Goal: Transaction & Acquisition: Purchase product/service

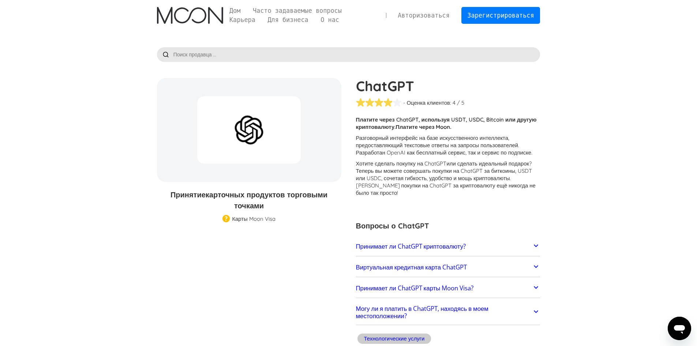
click at [536, 241] on icon at bounding box center [536, 245] width 9 height 9
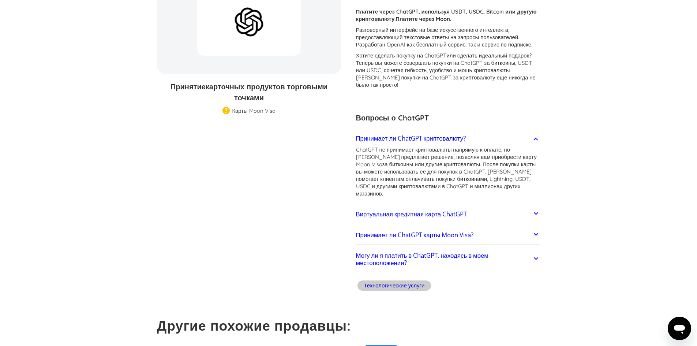
scroll to position [110, 0]
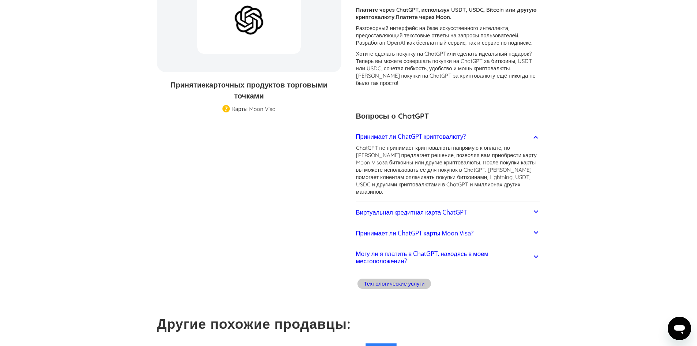
click at [534, 207] on icon at bounding box center [536, 211] width 9 height 9
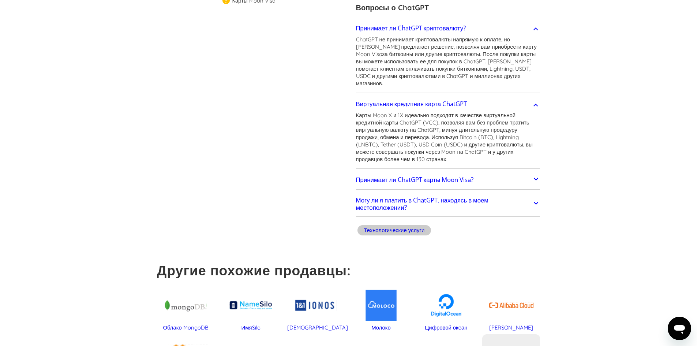
scroll to position [220, 0]
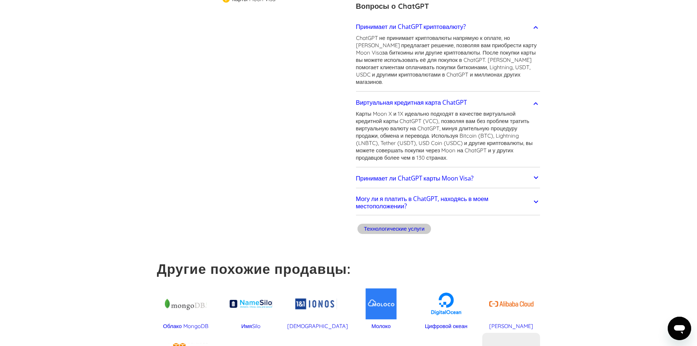
click at [535, 197] on icon at bounding box center [536, 201] width 9 height 9
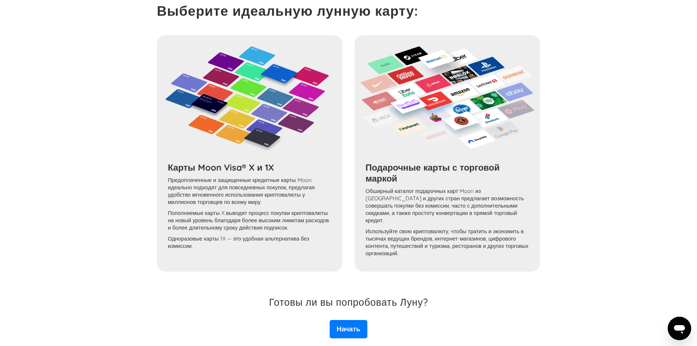
scroll to position [727, 0]
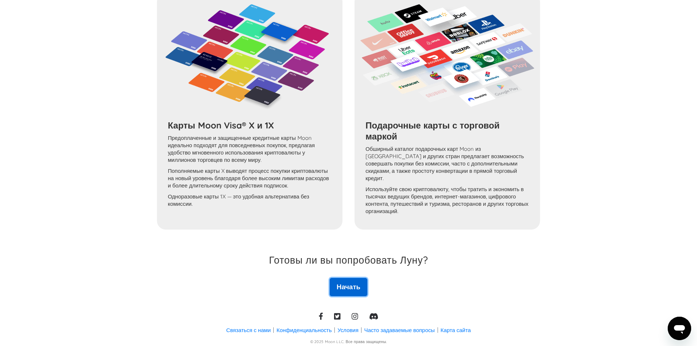
click at [357, 282] on font "Начать" at bounding box center [349, 286] width 24 height 9
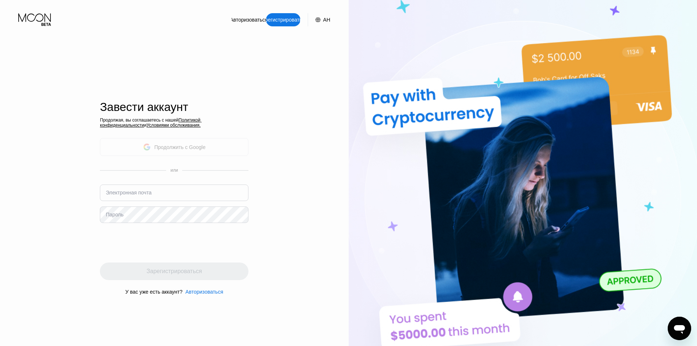
click at [215, 143] on div "Продолжить с Google" at bounding box center [174, 147] width 149 height 18
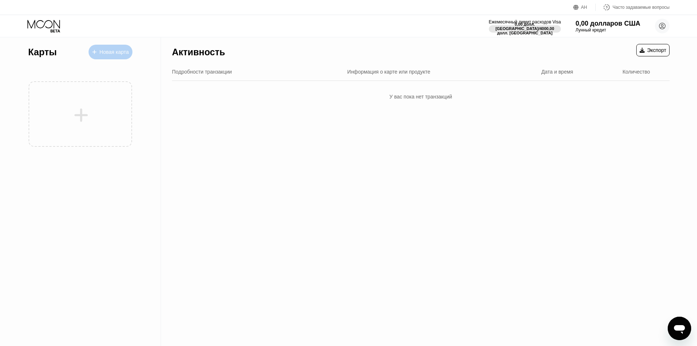
click at [124, 52] on font "Новая карта" at bounding box center [114, 52] width 29 height 6
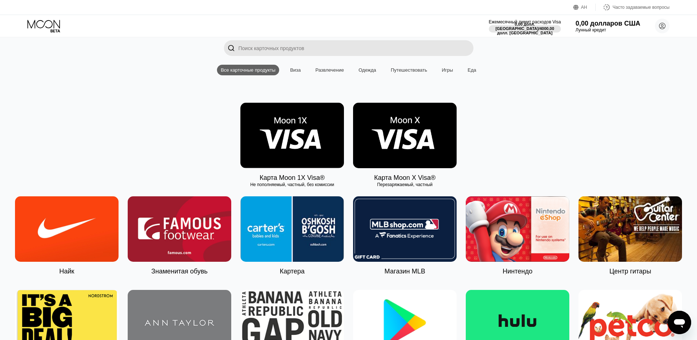
scroll to position [110, 0]
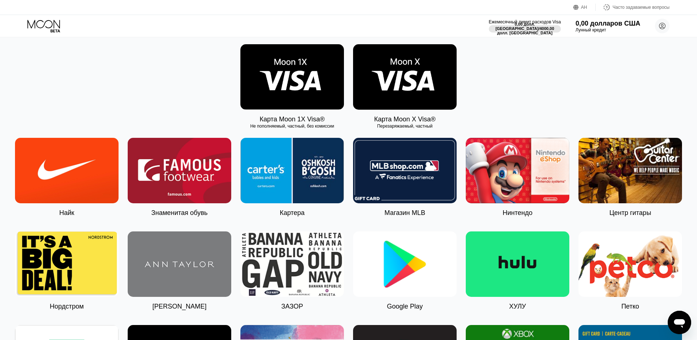
click at [425, 85] on img at bounding box center [405, 76] width 104 height 65
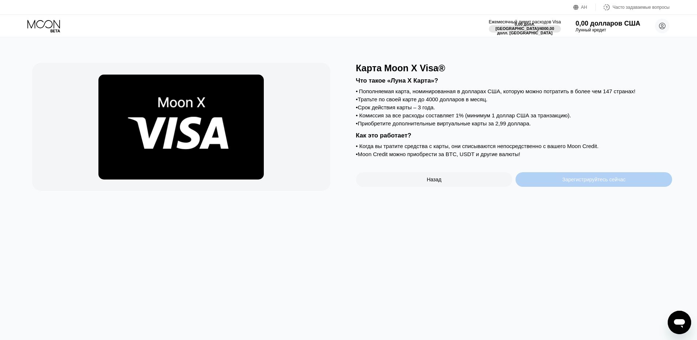
click at [580, 185] on div "Зарегистрируйтесь сейчас" at bounding box center [594, 179] width 157 height 15
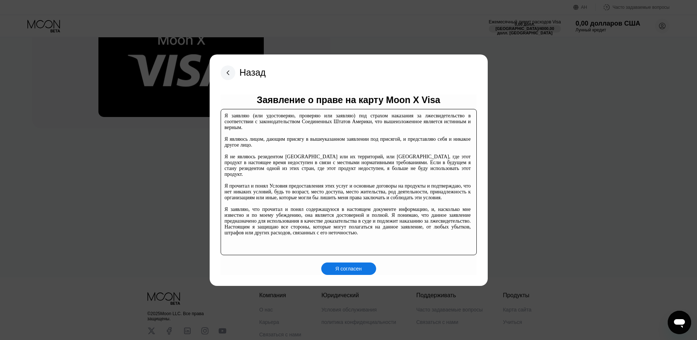
scroll to position [112, 0]
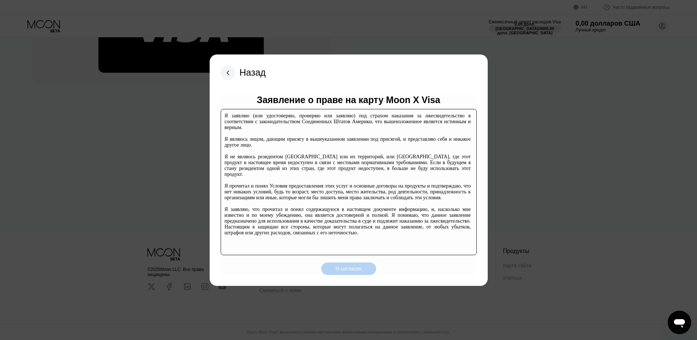
click at [348, 267] on font "Я согласен" at bounding box center [348, 269] width 26 height 6
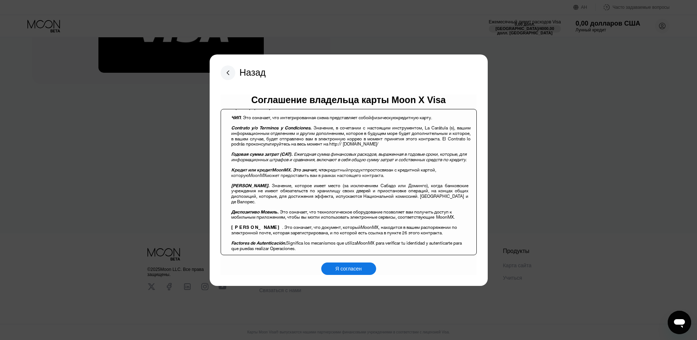
scroll to position [402, 0]
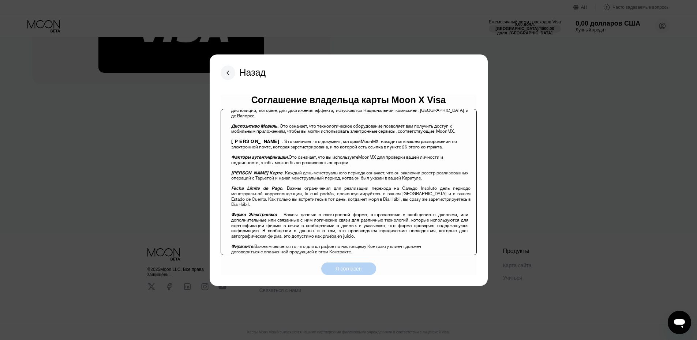
click at [351, 267] on font "Я согласен" at bounding box center [348, 269] width 26 height 6
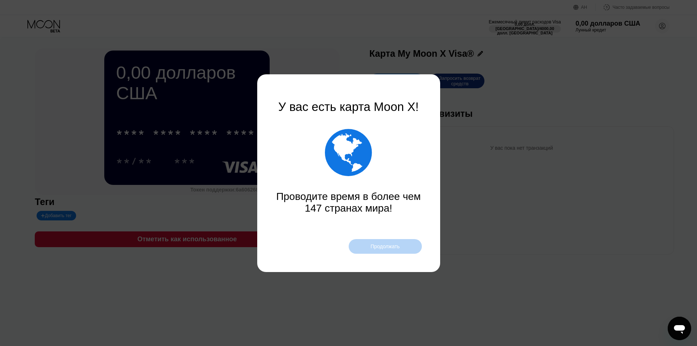
click at [387, 244] on font "Продолжать" at bounding box center [385, 246] width 29 height 6
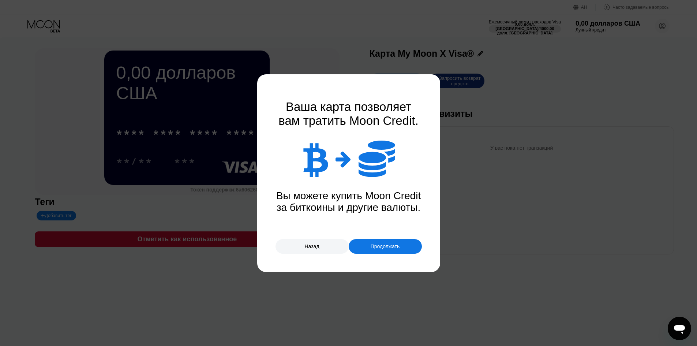
click at [394, 243] on font "Продолжать" at bounding box center [385, 246] width 29 height 6
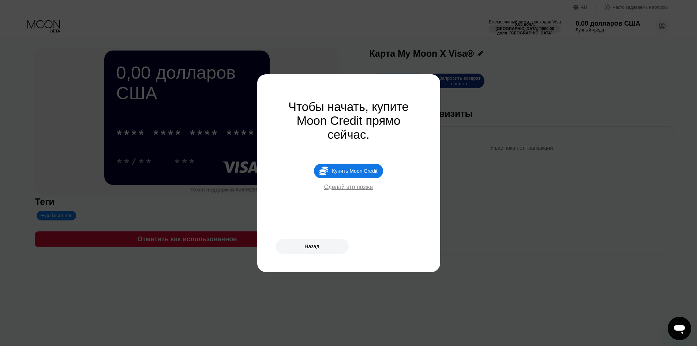
click at [353, 190] on font "Сделай это позже" at bounding box center [348, 187] width 49 height 6
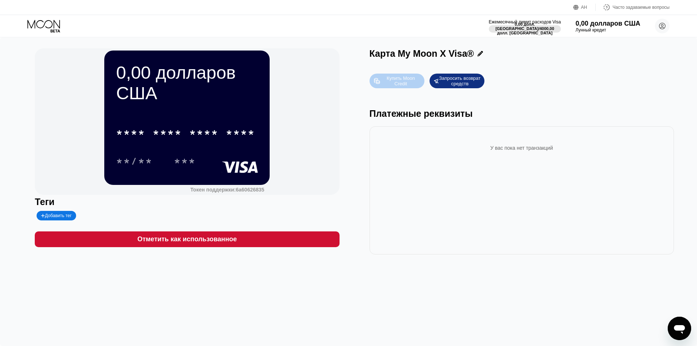
click at [411, 79] on font "Купить Moon Credit" at bounding box center [402, 80] width 30 height 11
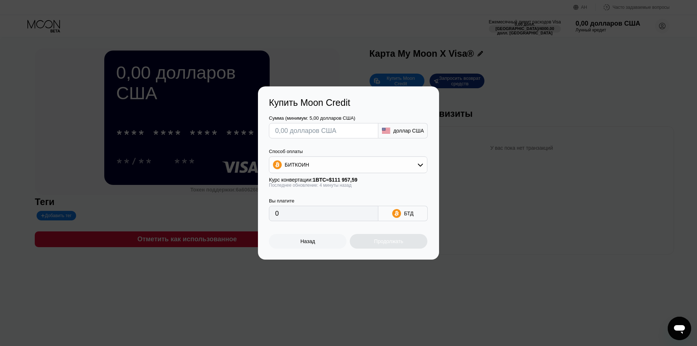
click at [423, 166] on icon at bounding box center [420, 165] width 6 height 6
click at [314, 201] on font "USDT на TRON" at bounding box center [304, 201] width 37 height 6
type input "0.00"
click at [298, 128] on input "text" at bounding box center [323, 130] width 97 height 15
type input "$4"
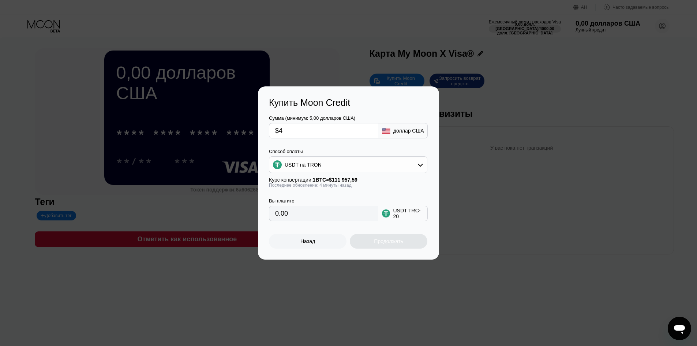
type input "4.04"
type input "$43"
type input "43.43"
type input "$4"
type input "4.04"
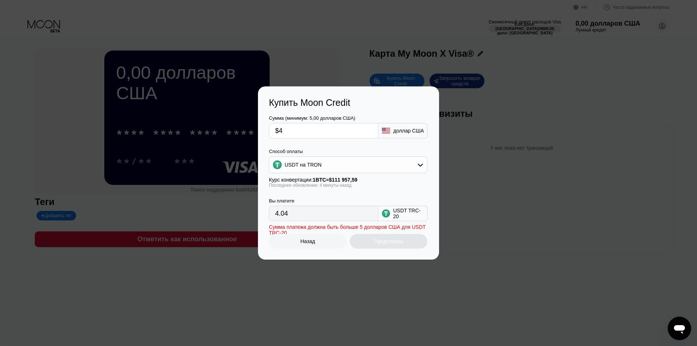
type input "$45"
type input "45.45"
type input "$45"
click at [385, 244] on font "Продолжать" at bounding box center [388, 241] width 29 height 6
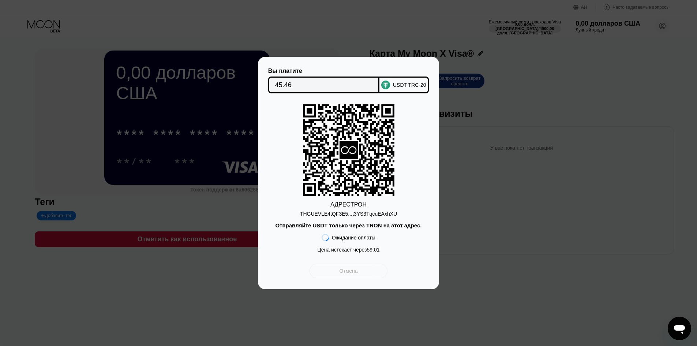
click at [370, 274] on div "Отмена" at bounding box center [349, 270] width 78 height 15
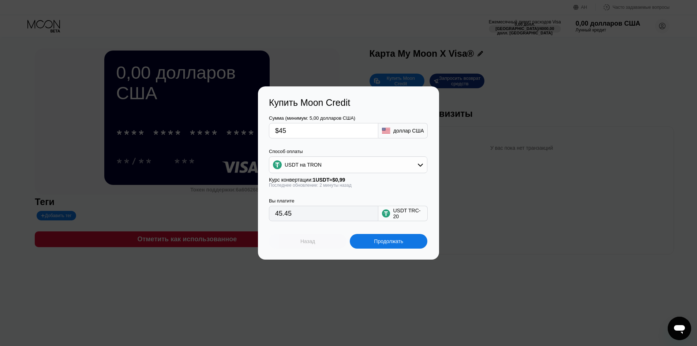
click at [319, 242] on div "Назад" at bounding box center [308, 241] width 78 height 15
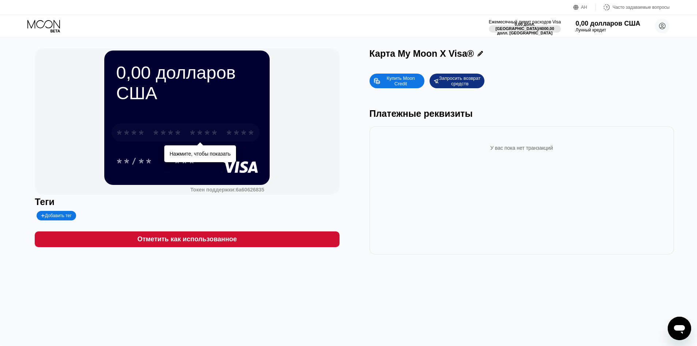
click at [204, 130] on font "*" at bounding box center [199, 134] width 7 height 12
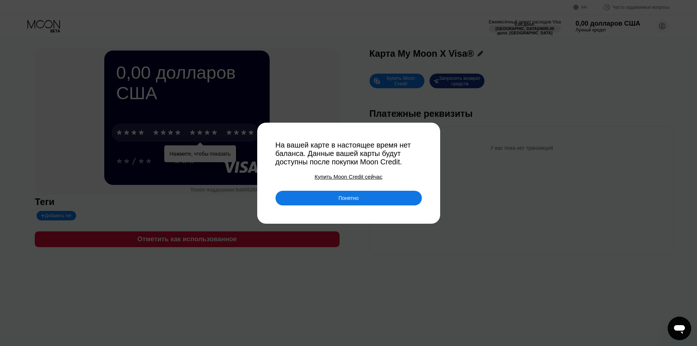
click at [329, 196] on div "Понятно" at bounding box center [348, 198] width 146 height 15
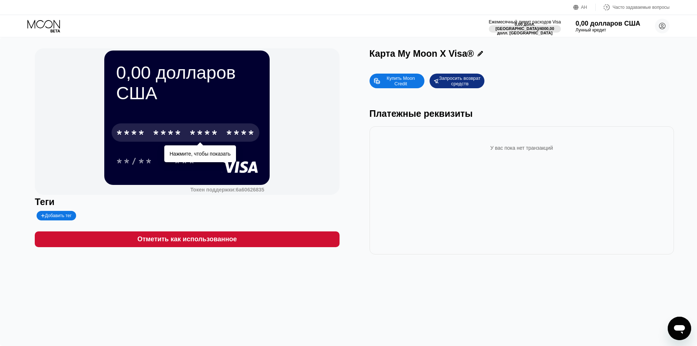
click at [381, 211] on div "У вас пока нет транзакций" at bounding box center [522, 190] width 304 height 128
click at [403, 83] on font "Купить Moon Credit" at bounding box center [402, 80] width 30 height 11
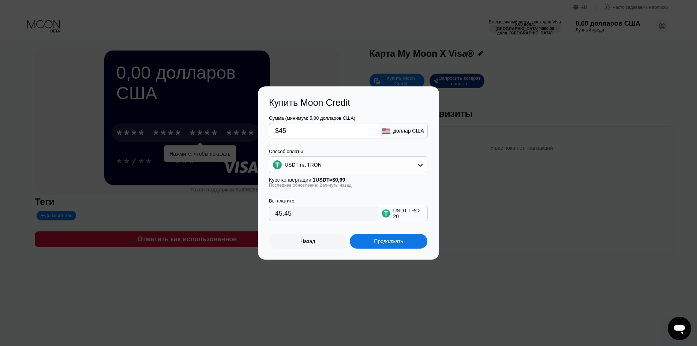
drag, startPoint x: 292, startPoint y: 130, endPoint x: 280, endPoint y: 132, distance: 12.3
click at [280, 132] on input "$45" at bounding box center [323, 130] width 97 height 15
type input "0.00"
type input "$6"
type input "6.06"
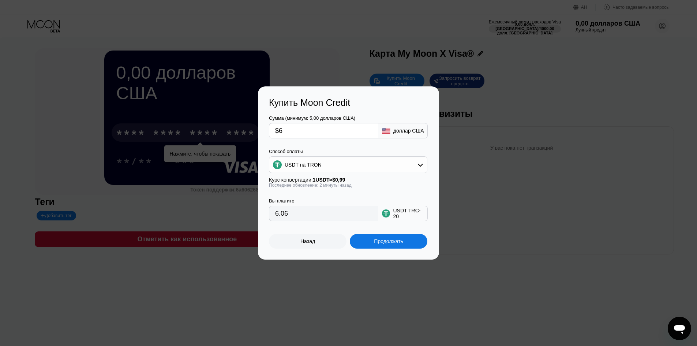
type input "$6"
click at [385, 243] on font "Продолжать" at bounding box center [388, 241] width 29 height 6
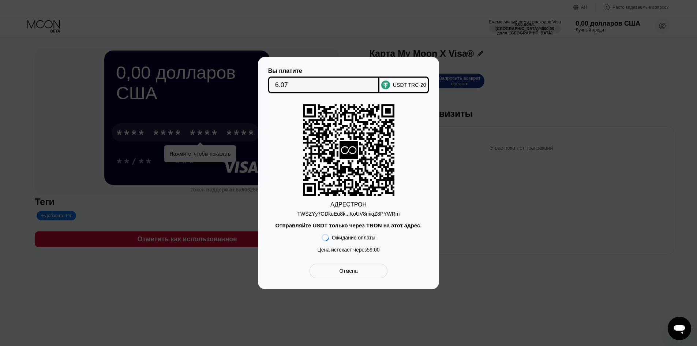
click at [373, 276] on div "Отмена" at bounding box center [349, 270] width 78 height 15
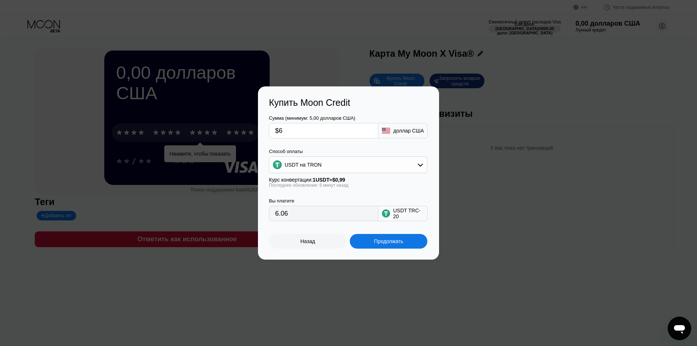
click at [308, 243] on font "Назад" at bounding box center [307, 241] width 15 height 6
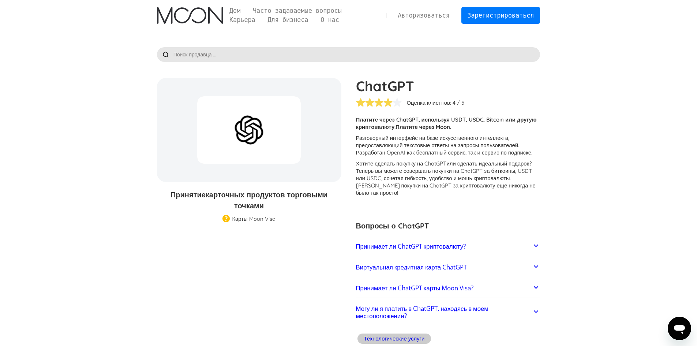
scroll to position [606, 0]
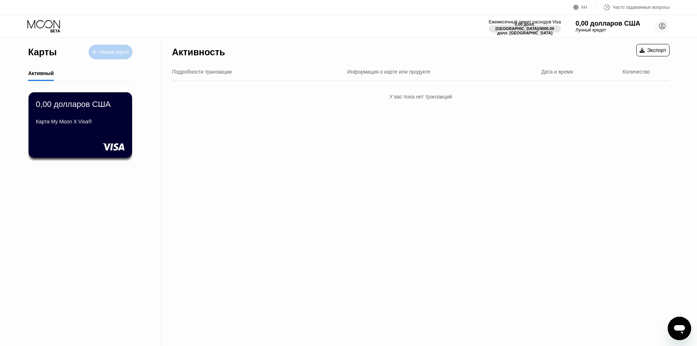
click at [111, 51] on font "Новая карта" at bounding box center [114, 52] width 29 height 6
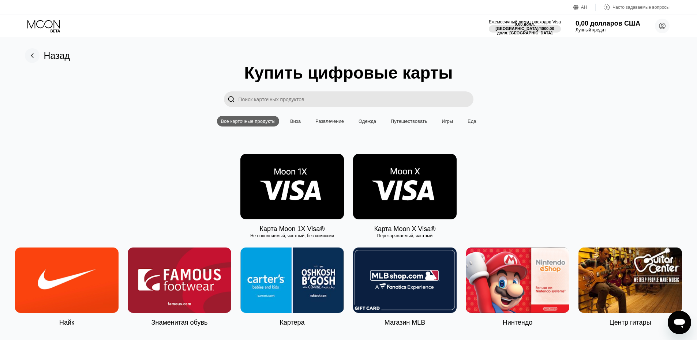
click at [397, 196] on img at bounding box center [405, 186] width 104 height 65
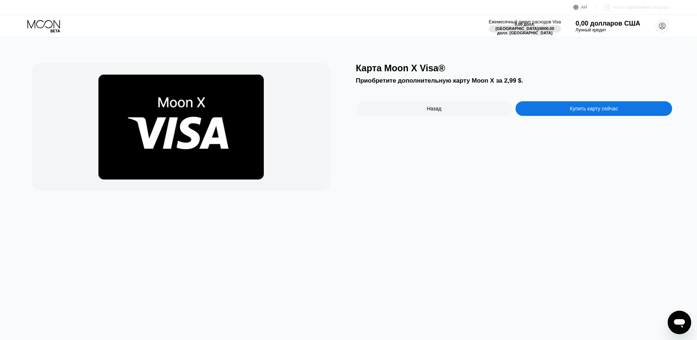
click at [634, 5] on font "Часто задаваемые вопросы" at bounding box center [640, 7] width 57 height 5
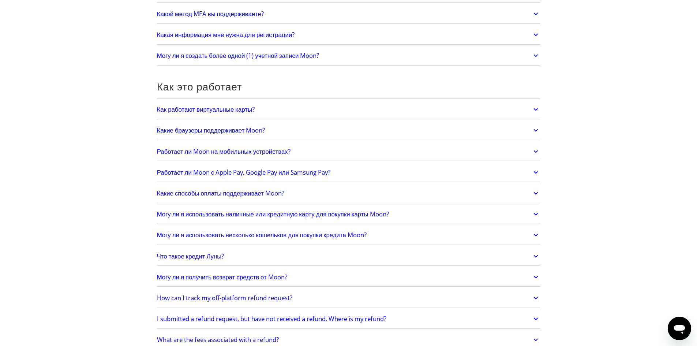
scroll to position [146, 0]
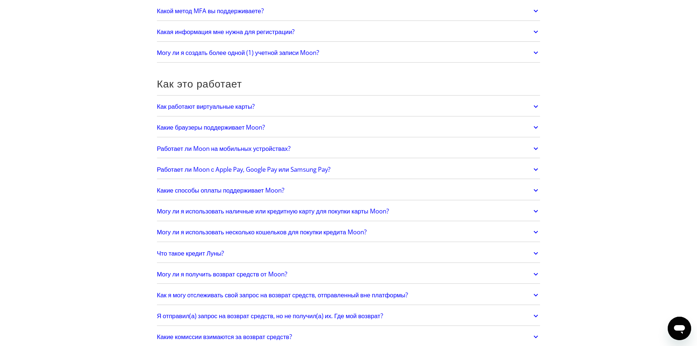
click at [256, 126] on font "Какие браузеры поддерживает Moon?" at bounding box center [211, 127] width 108 height 8
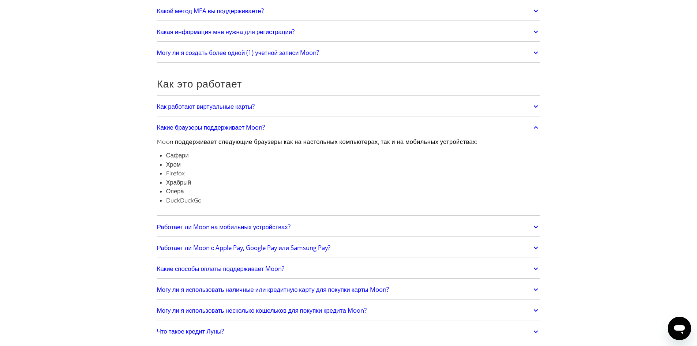
click at [236, 104] on font "Как работают виртуальные карты?" at bounding box center [206, 106] width 98 height 8
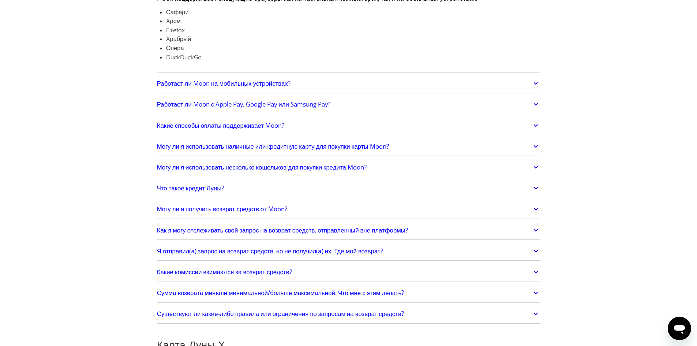
scroll to position [329, 0]
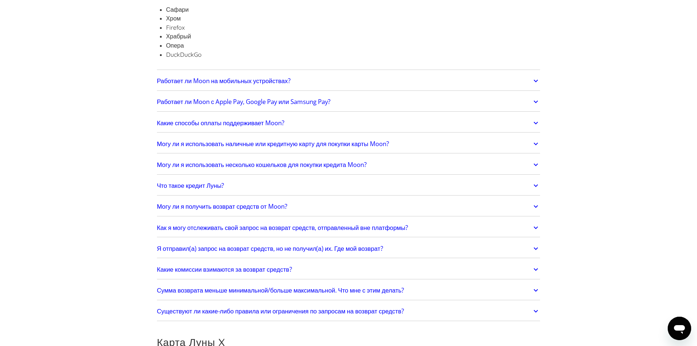
click at [270, 123] on font "Какие способы оплаты поддерживает Moon?" at bounding box center [220, 123] width 127 height 8
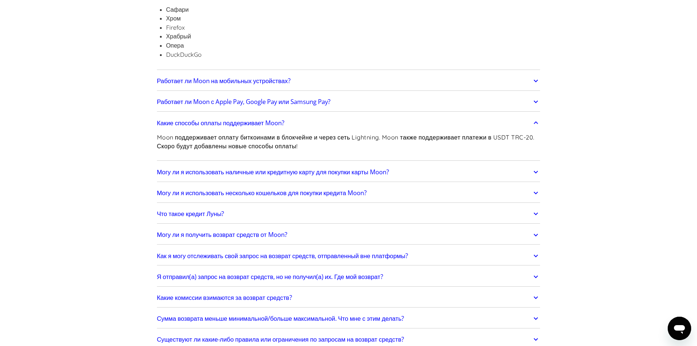
click at [324, 171] on font "Могу ли я использовать наличные или кредитную карту для покупки карты Moon?" at bounding box center [273, 172] width 232 height 8
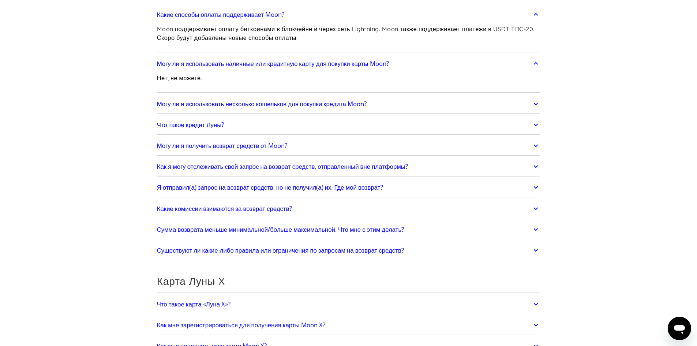
scroll to position [439, 0]
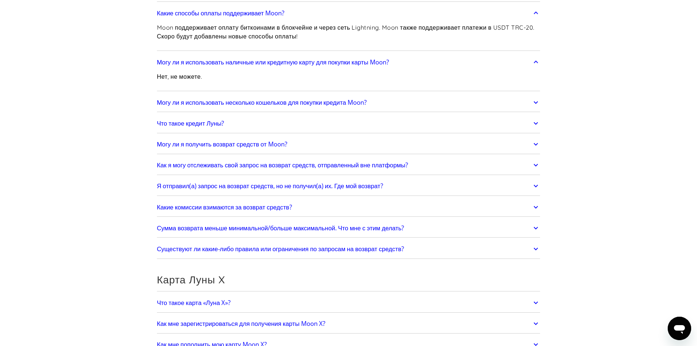
click at [307, 103] on font "Могу ли я использовать несколько кошельков для покупки кредита Moon?" at bounding box center [262, 102] width 210 height 8
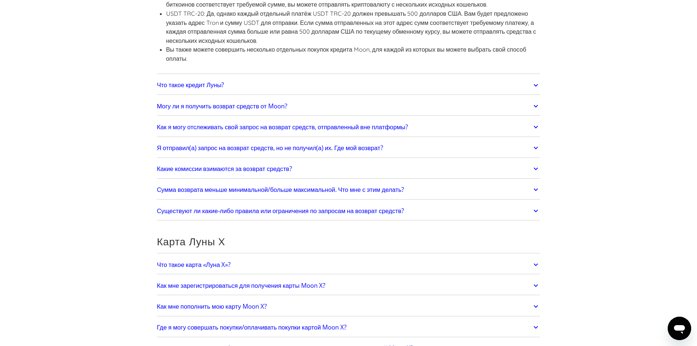
scroll to position [585, 0]
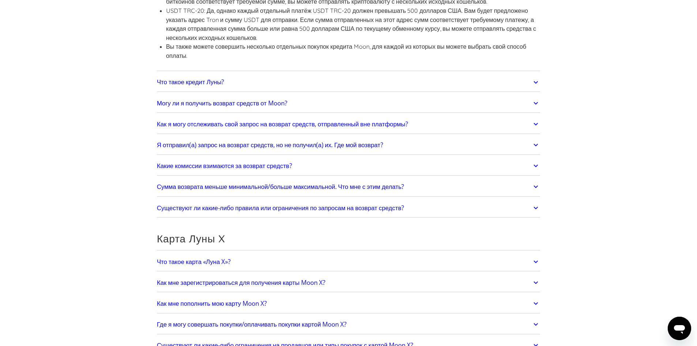
click at [218, 80] on font "Что такое кредит Луны?" at bounding box center [190, 82] width 67 height 8
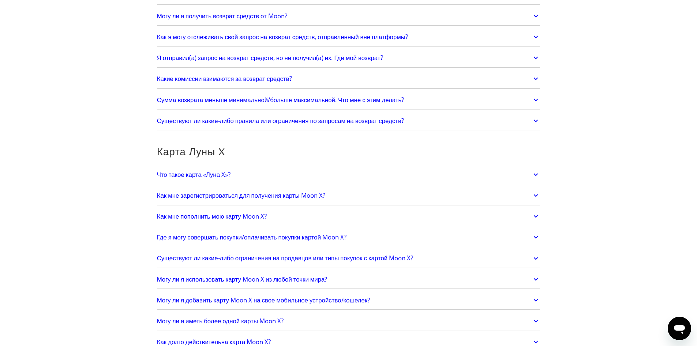
scroll to position [732, 0]
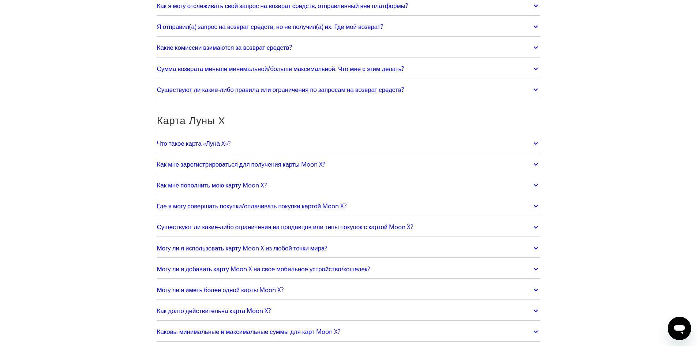
click at [262, 204] on font "Где я могу совершать покупки/оплачивать покупки картой Moon X?" at bounding box center [252, 206] width 190 height 8
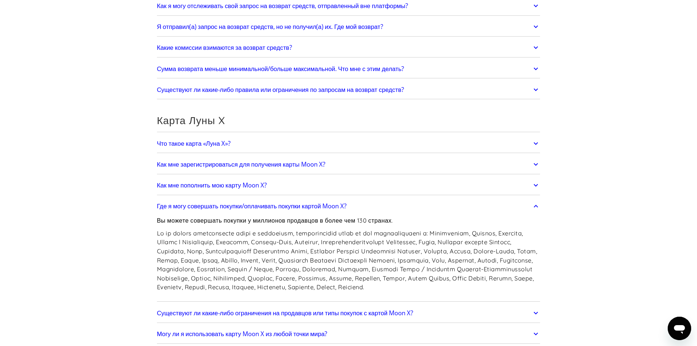
click at [263, 185] on font "Как мне пополнить мою карту Moon X?" at bounding box center [212, 185] width 110 height 8
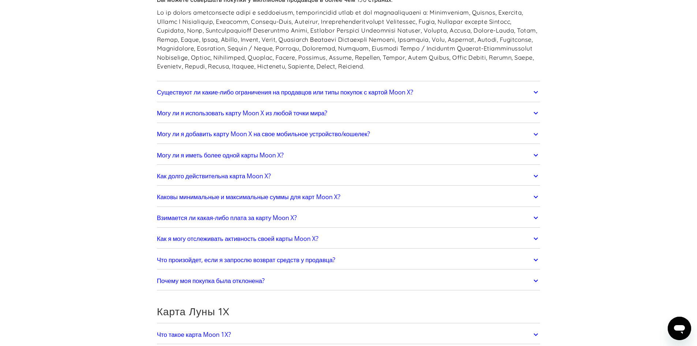
scroll to position [979, 0]
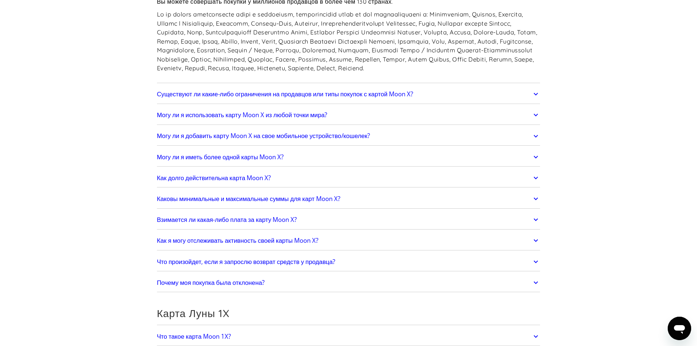
click at [282, 288] on link "Почему моя покупка была отклонена?" at bounding box center [348, 282] width 383 height 15
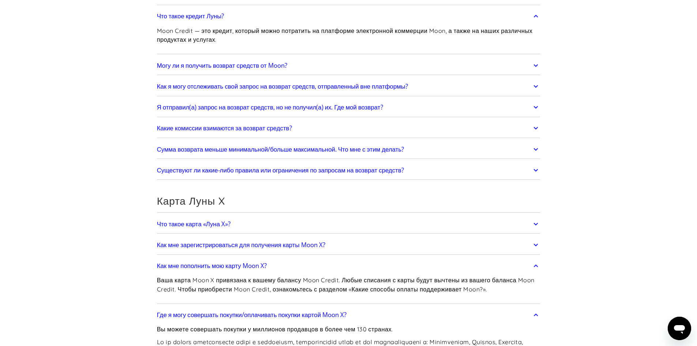
scroll to position [649, 0]
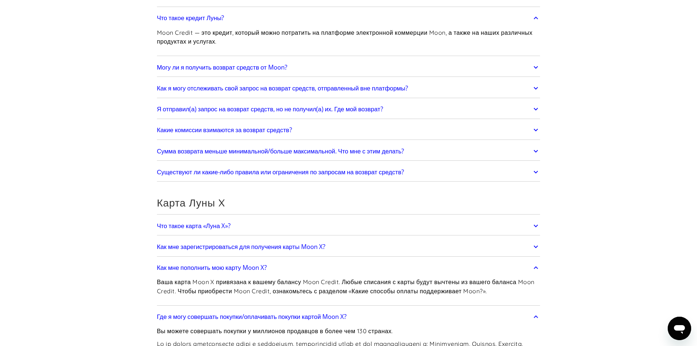
click at [337, 220] on link "Что такое карта «Луна X»?" at bounding box center [348, 225] width 383 height 15
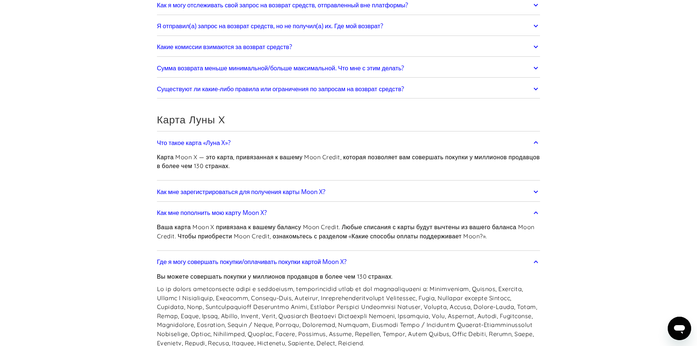
scroll to position [759, 0]
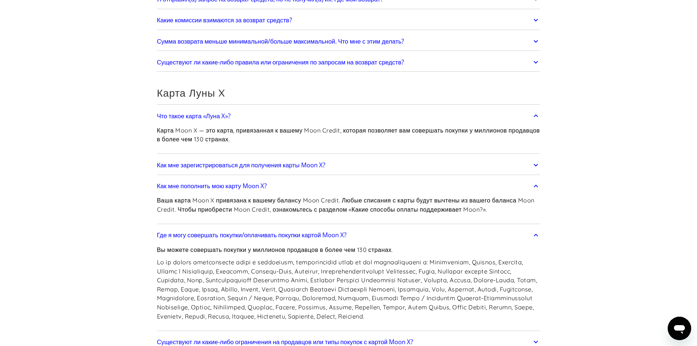
click at [280, 165] on font "Как мне зарегистрироваться для получения карты Moon X?" at bounding box center [241, 165] width 168 height 8
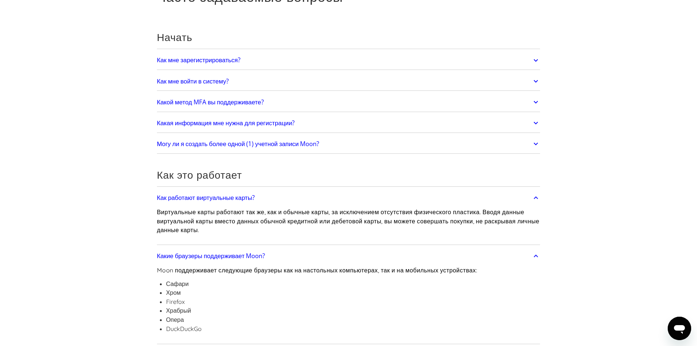
scroll to position [0, 0]
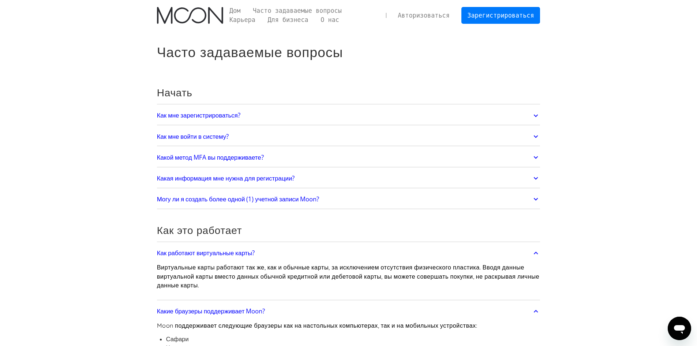
click at [259, 158] on font "Какой метод MFA вы поддерживаете?" at bounding box center [210, 157] width 107 height 8
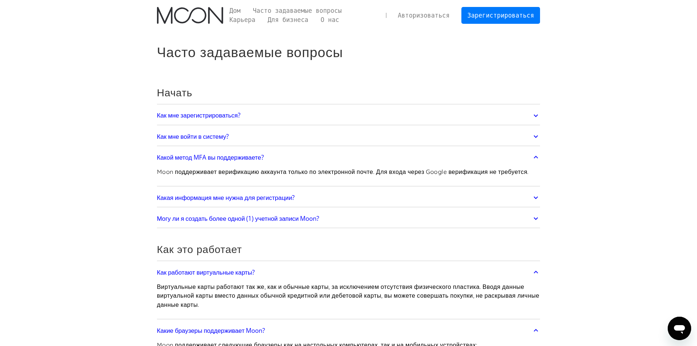
drag, startPoint x: 281, startPoint y: 196, endPoint x: 325, endPoint y: 186, distance: 45.3
click at [281, 195] on font "Какая информация мне нужна для регистрации?" at bounding box center [226, 197] width 138 height 8
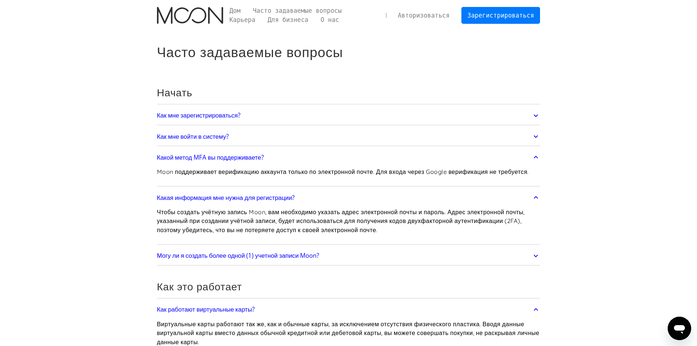
click at [442, 14] on font "Авторизоваться" at bounding box center [424, 15] width 52 height 7
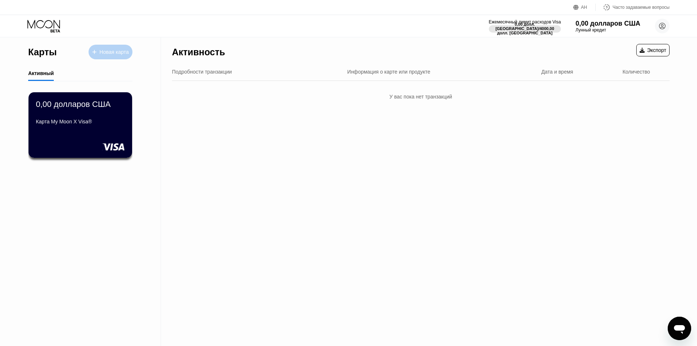
click at [123, 50] on font "Новая карта" at bounding box center [114, 52] width 29 height 6
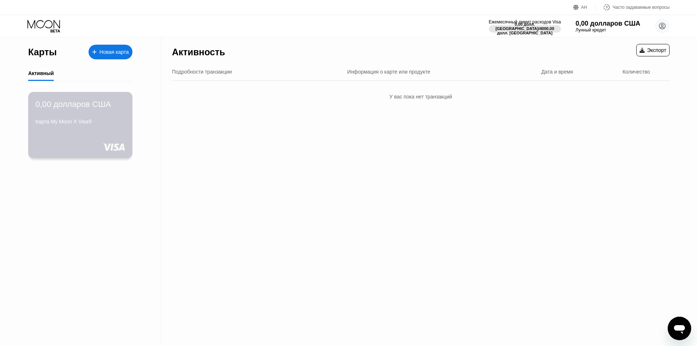
click at [82, 124] on font "Карта My Moon X Visa®" at bounding box center [63, 122] width 57 height 6
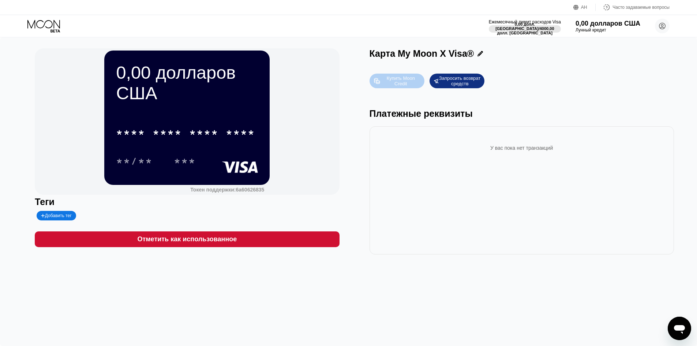
click at [398, 82] on font "Купить Moon Credit" at bounding box center [402, 80] width 30 height 11
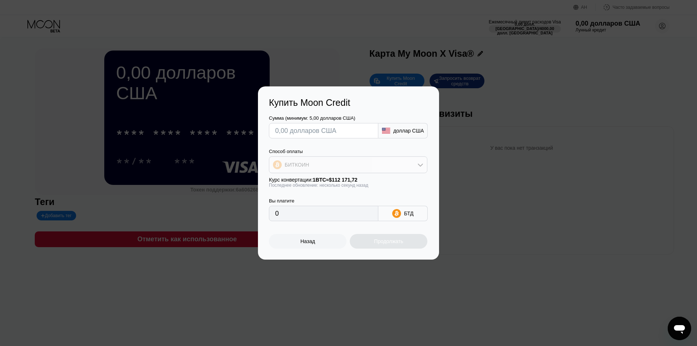
click at [420, 165] on icon at bounding box center [420, 165] width 5 height 3
drag, startPoint x: 315, startPoint y: 200, endPoint x: 338, endPoint y: 173, distance: 35.3
click at [316, 199] on font "USDT на TRON" at bounding box center [304, 201] width 37 height 6
type input "0.00"
click at [398, 131] on font "доллар США" at bounding box center [408, 131] width 31 height 6
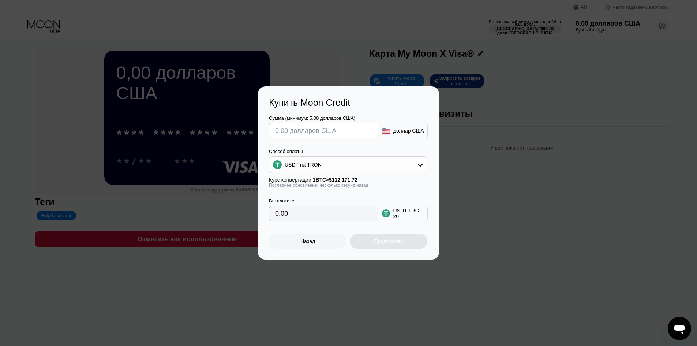
click at [385, 130] on icon at bounding box center [386, 131] width 8 height 6
click at [343, 128] on input "text" at bounding box center [323, 130] width 97 height 15
type input "$4"
type input "4.04"
type input "$43"
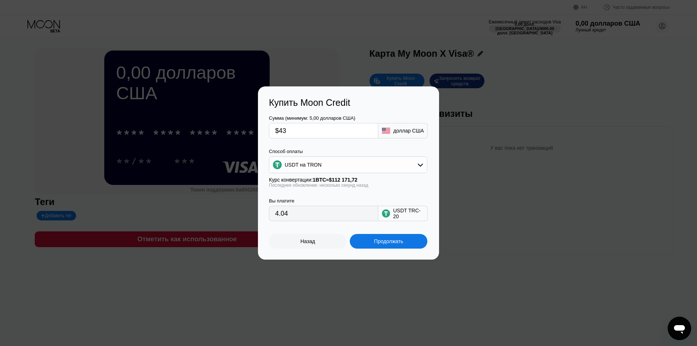
type input "43.43"
type input "$4"
type input "4.04"
type input "$47"
type input "47.47"
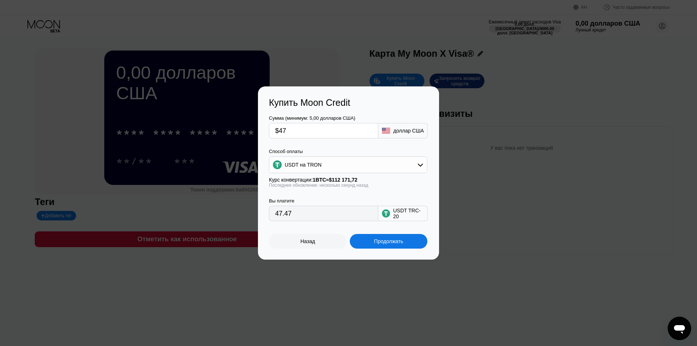
type input "$47"
click at [389, 243] on font "Продолжать" at bounding box center [388, 241] width 29 height 6
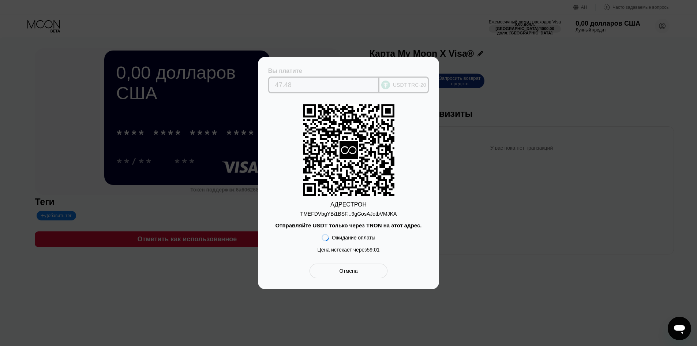
click at [404, 83] on font "USDT TRC-20" at bounding box center [409, 85] width 33 height 6
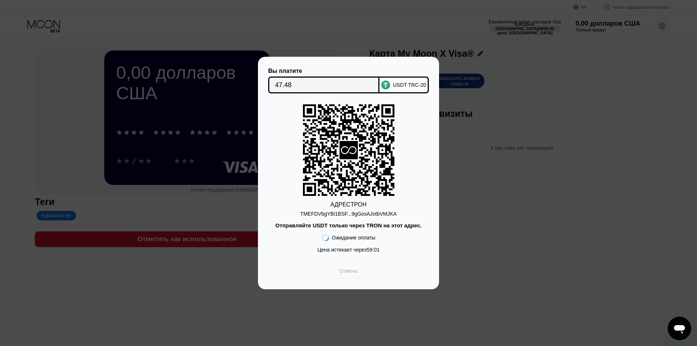
click at [352, 274] on font "Отмена" at bounding box center [348, 271] width 18 height 6
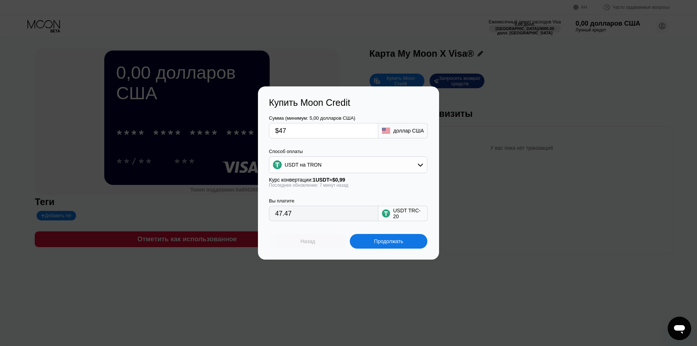
click at [310, 243] on font "Назад" at bounding box center [307, 241] width 15 height 6
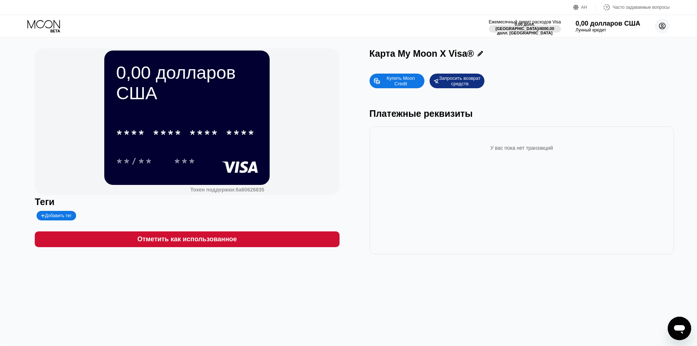
click at [664, 26] on circle at bounding box center [662, 26] width 15 height 15
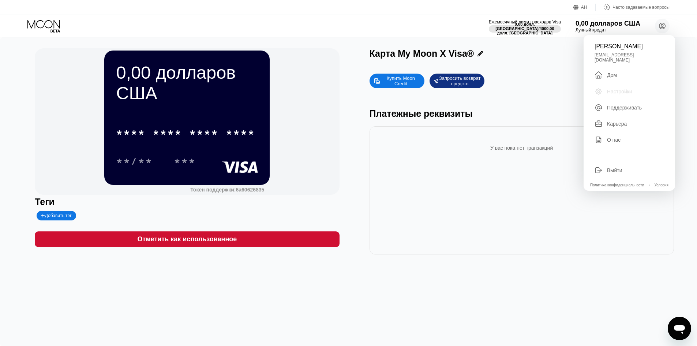
click at [627, 89] on font "Настройки" at bounding box center [619, 92] width 25 height 6
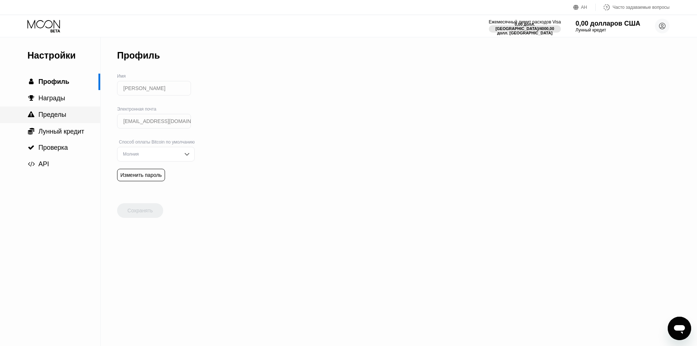
click at [59, 118] on font "Пределы" at bounding box center [52, 114] width 28 height 7
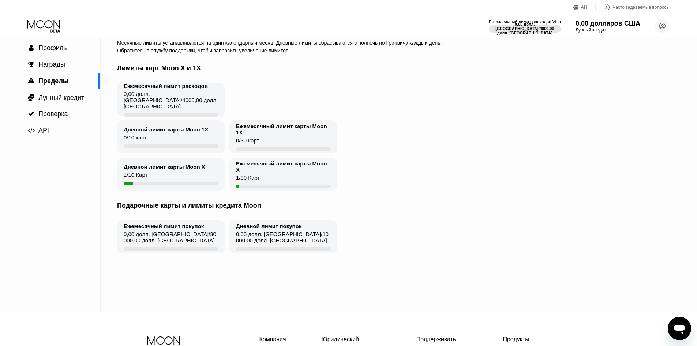
scroll to position [37, 0]
